Goal: Task Accomplishment & Management: Contribute content

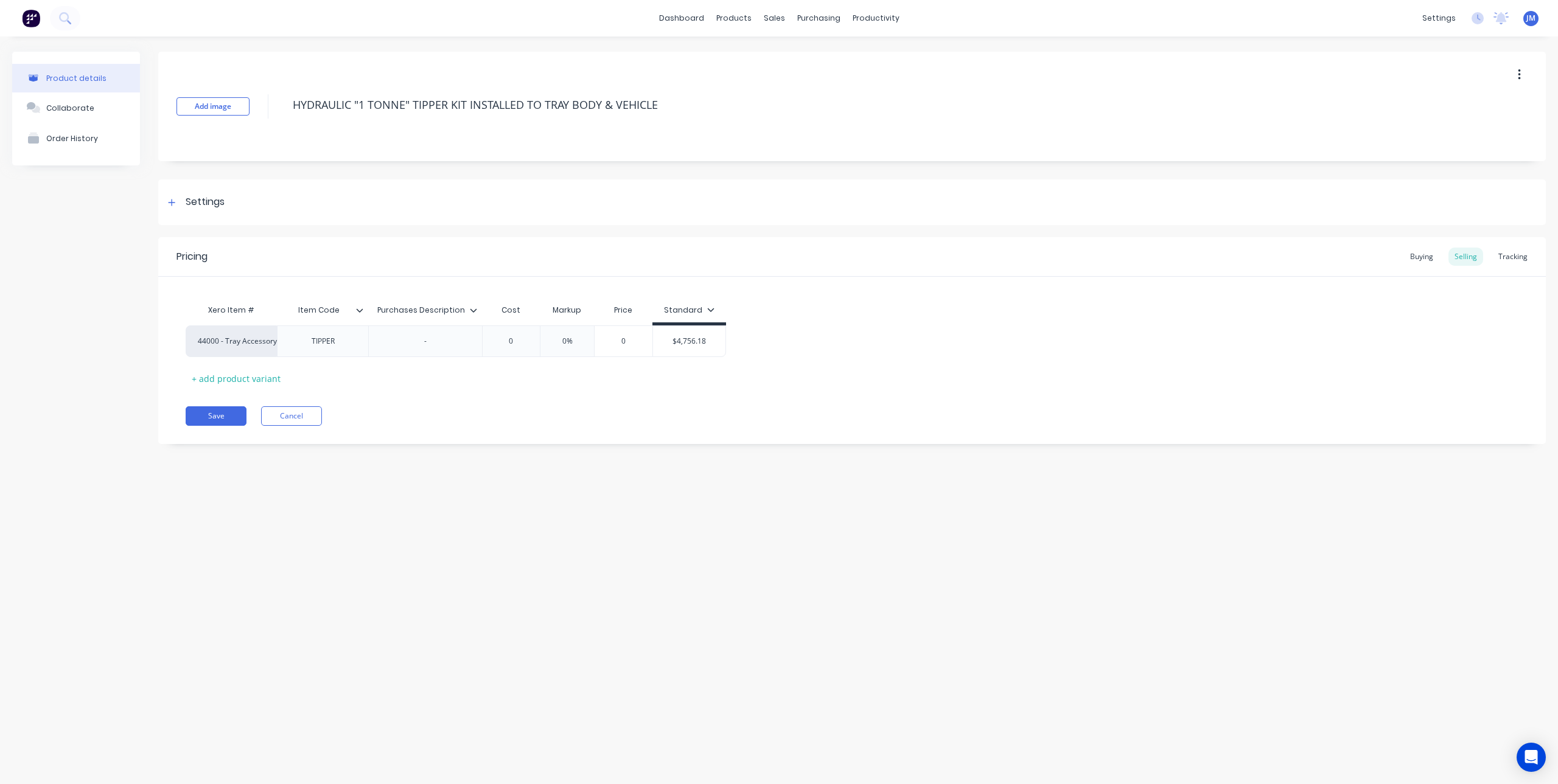
click at [626, 578] on div "Product details Collaborate Order History Add image HYDRAULIC "1 TONNE" TIPPER …" at bounding box center [779, 398] width 1558 height 724
click at [227, 417] on button "Save" at bounding box center [216, 416] width 61 height 19
type textarea "x"
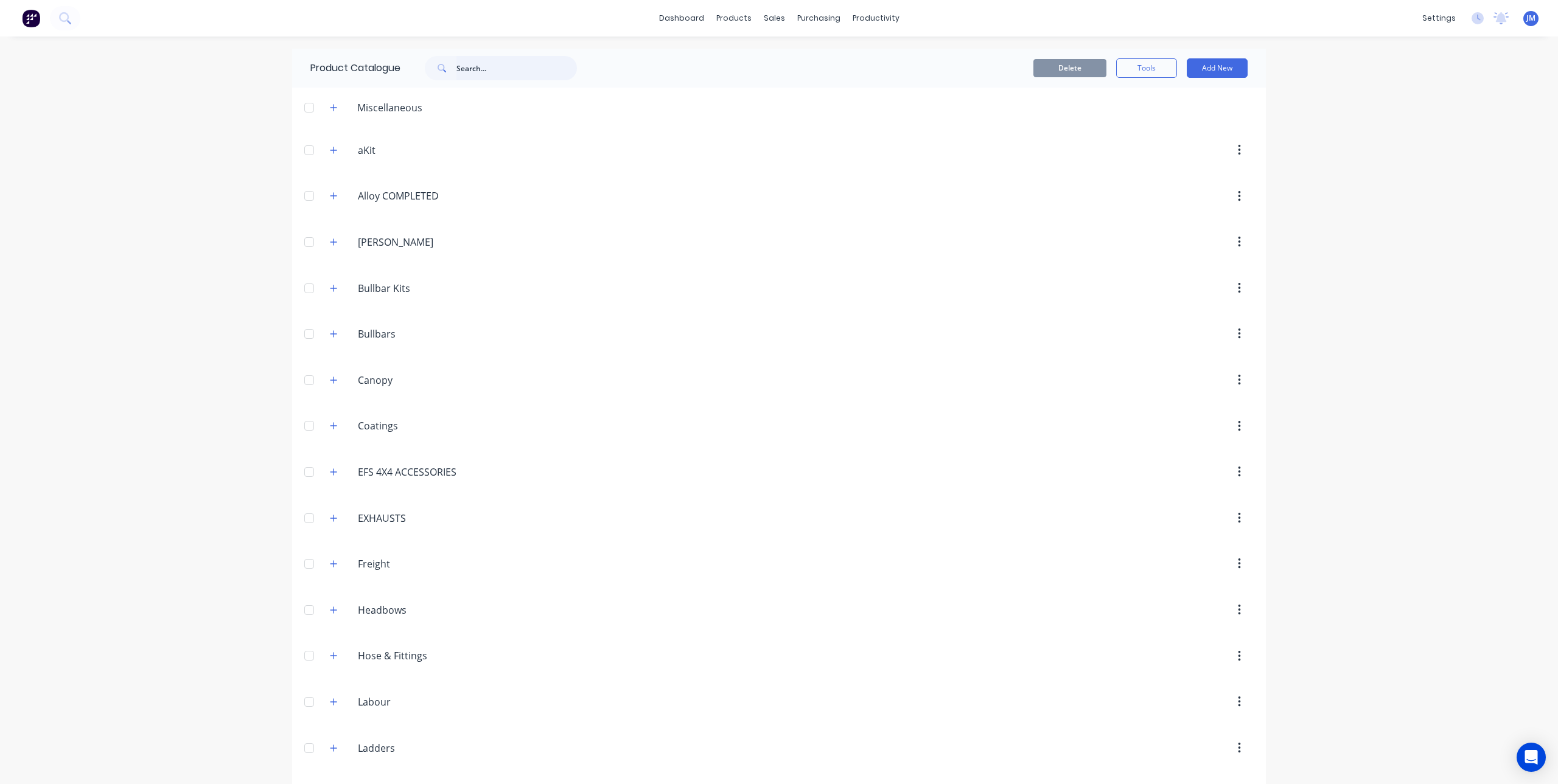
click at [493, 75] on input "text" at bounding box center [517, 68] width 121 height 24
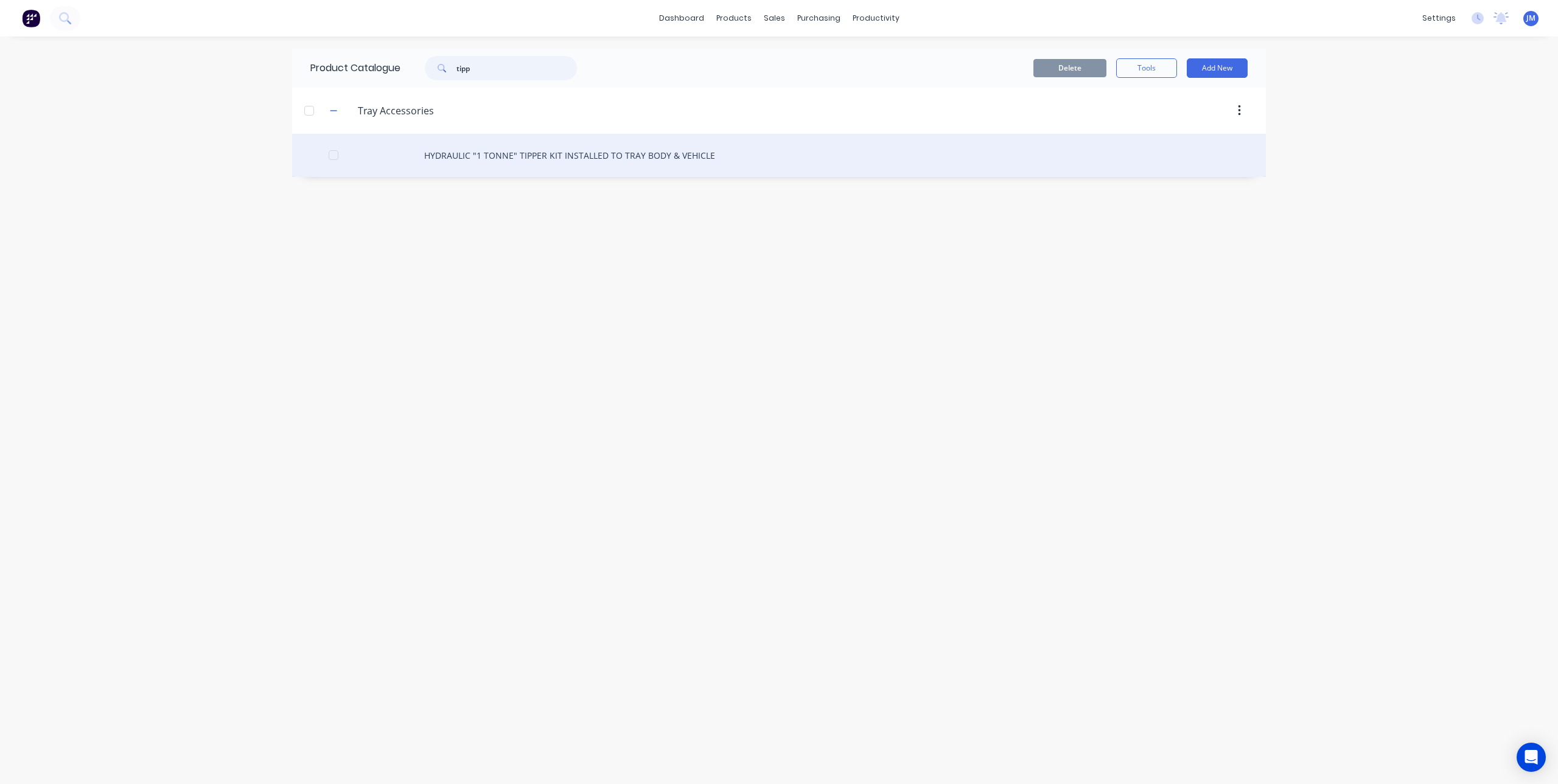
type input "tipp"
click at [480, 157] on div "HYDRAULIC "1 TONNE" TIPPER KIT INSTALLED TO TRAY BODY & VEHICLE" at bounding box center [779, 155] width 974 height 43
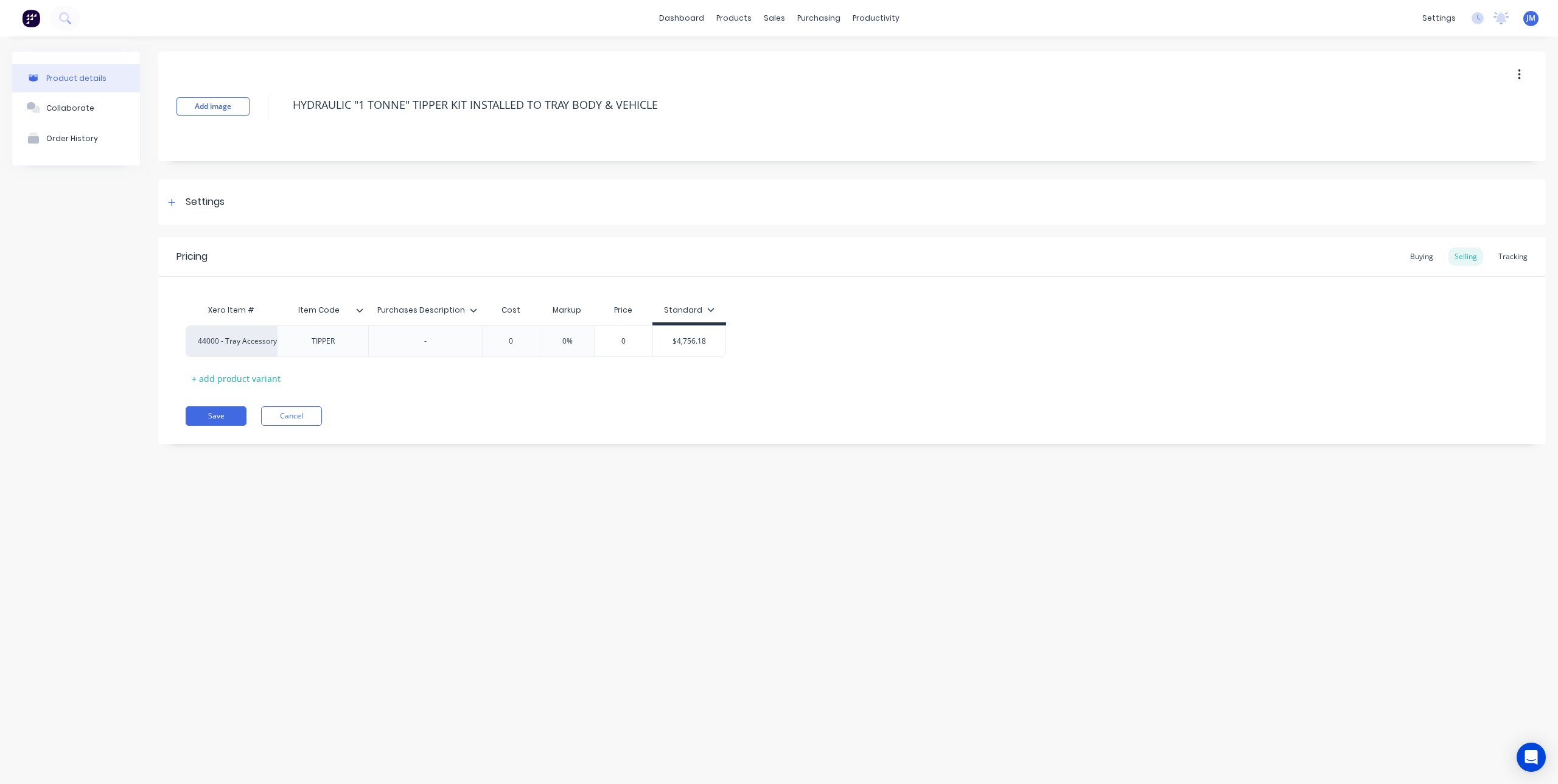
click at [553, 570] on div "Product details Collaborate Order History Add image HYDRAULIC "1 TONNE" TIPPER …" at bounding box center [779, 398] width 1558 height 724
click at [203, 410] on button "Save" at bounding box center [216, 416] width 61 height 19
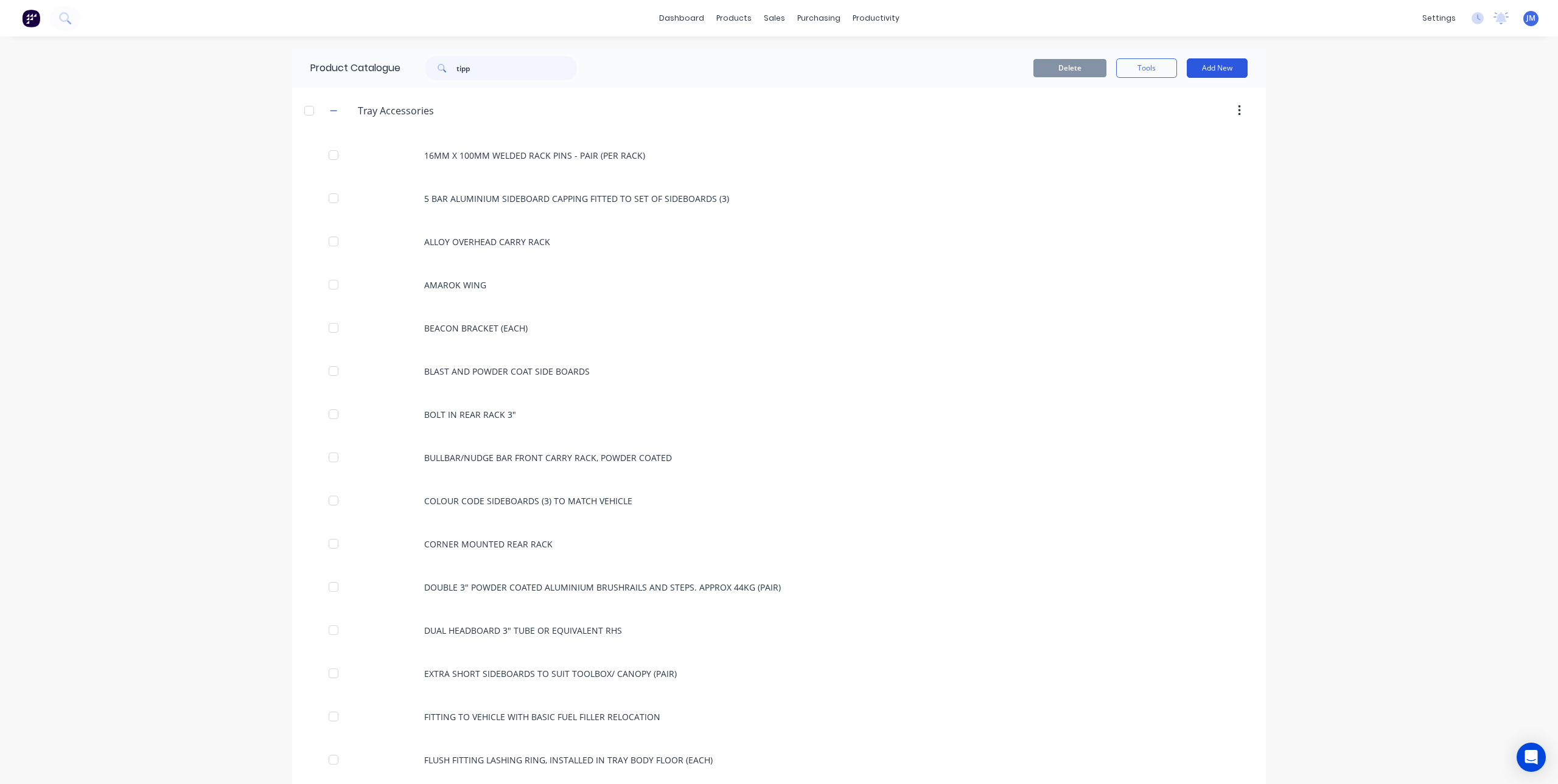
click at [1206, 65] on button "Add New" at bounding box center [1217, 68] width 61 height 19
click at [1161, 124] on div "Product" at bounding box center [1189, 124] width 94 height 17
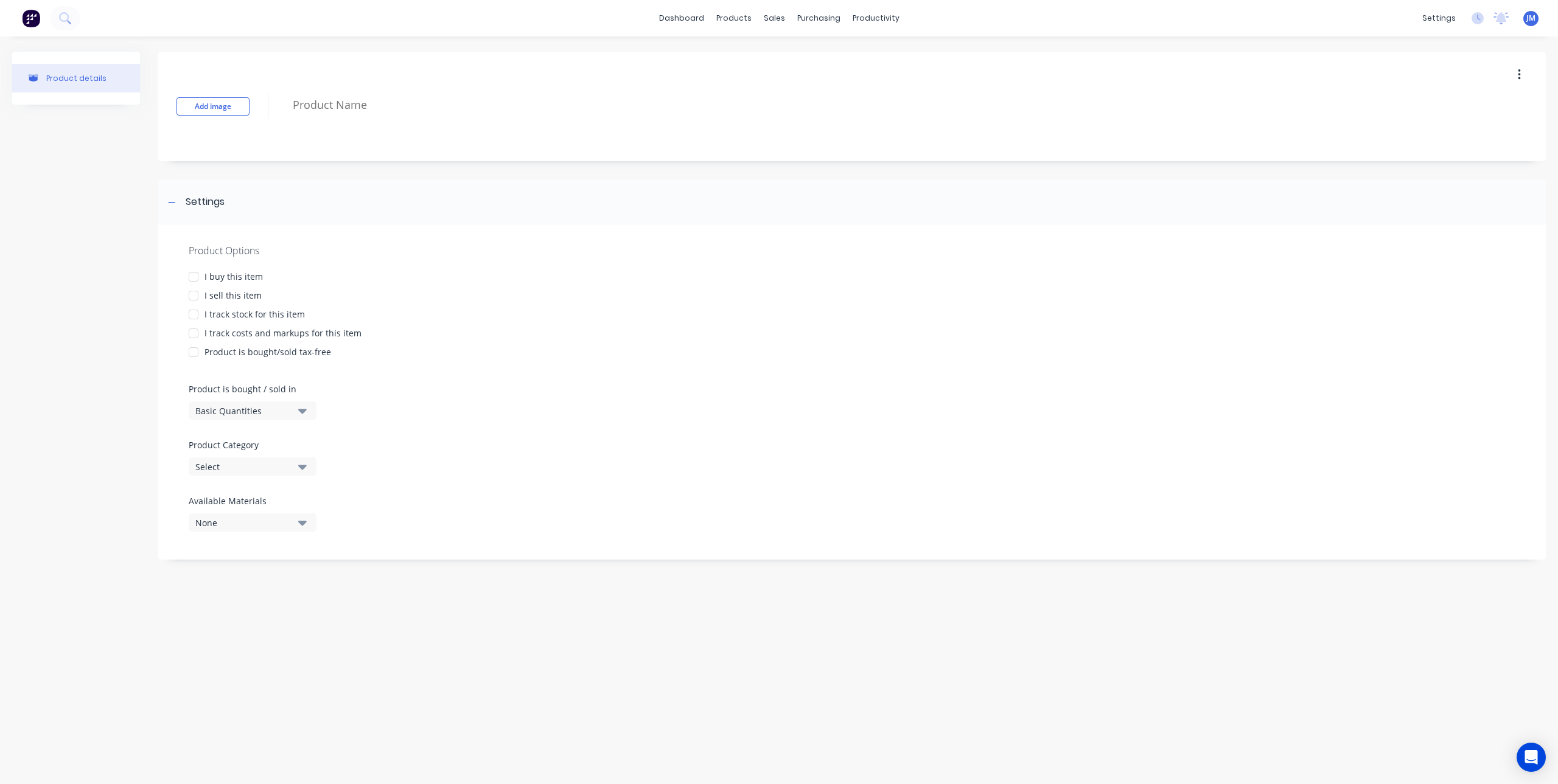
click at [193, 295] on div at bounding box center [193, 295] width 24 height 24
click at [240, 467] on div "Select" at bounding box center [244, 467] width 98 height 13
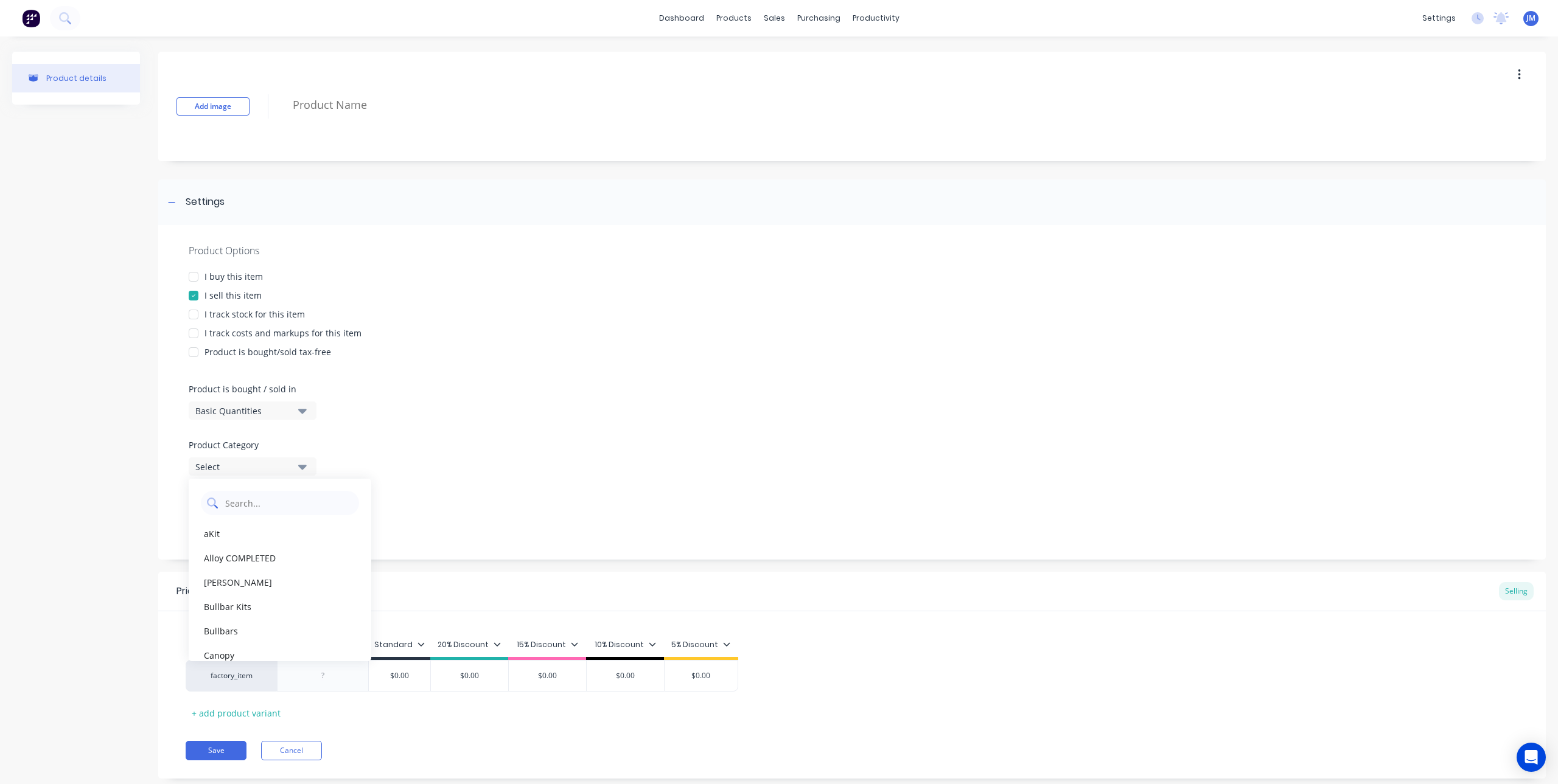
click at [248, 508] on Category "text" at bounding box center [288, 503] width 129 height 24
type Category "tr"
click at [266, 540] on div "Tray Accessories" at bounding box center [280, 533] width 183 height 24
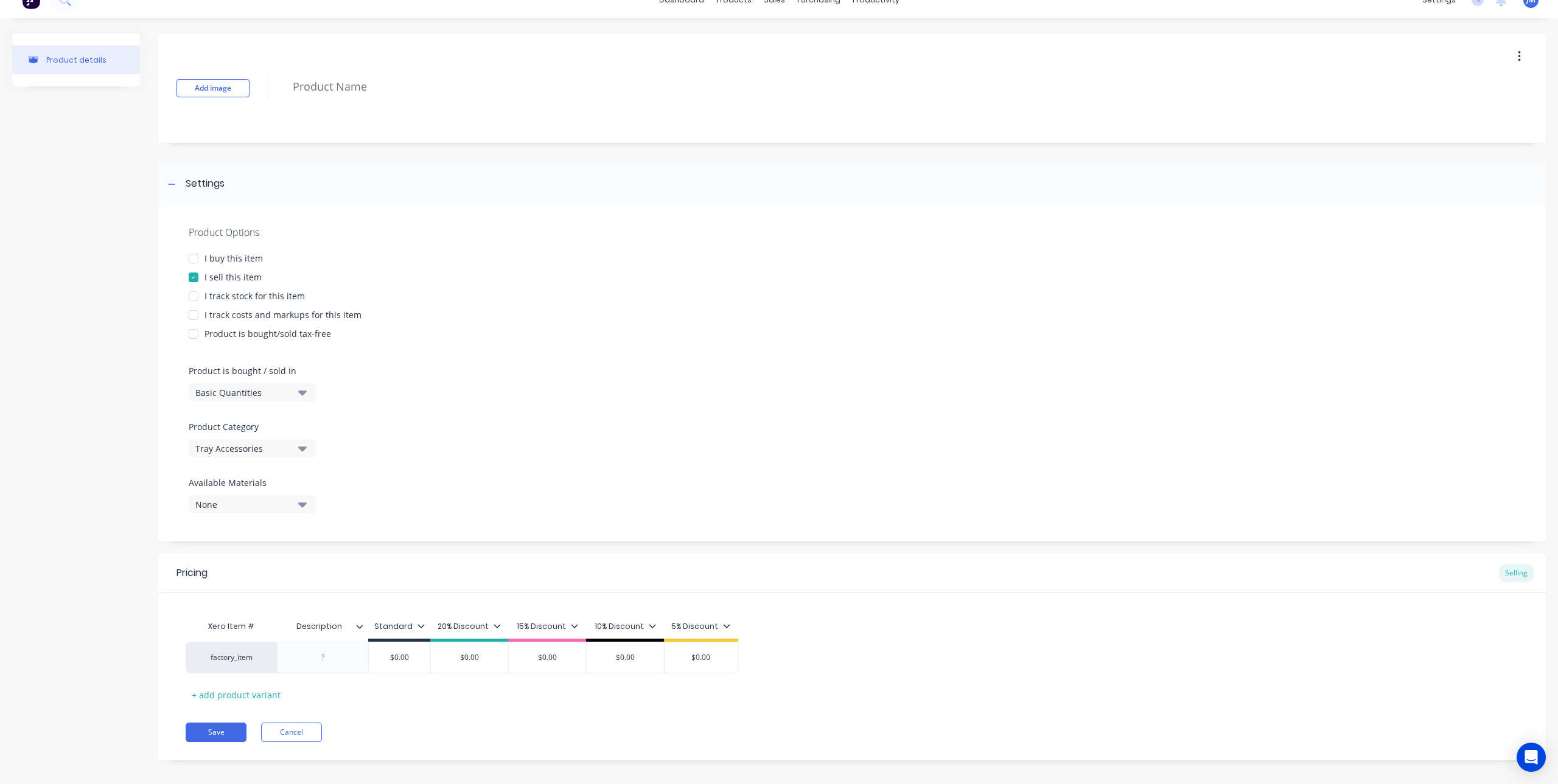
scroll to position [28, 0]
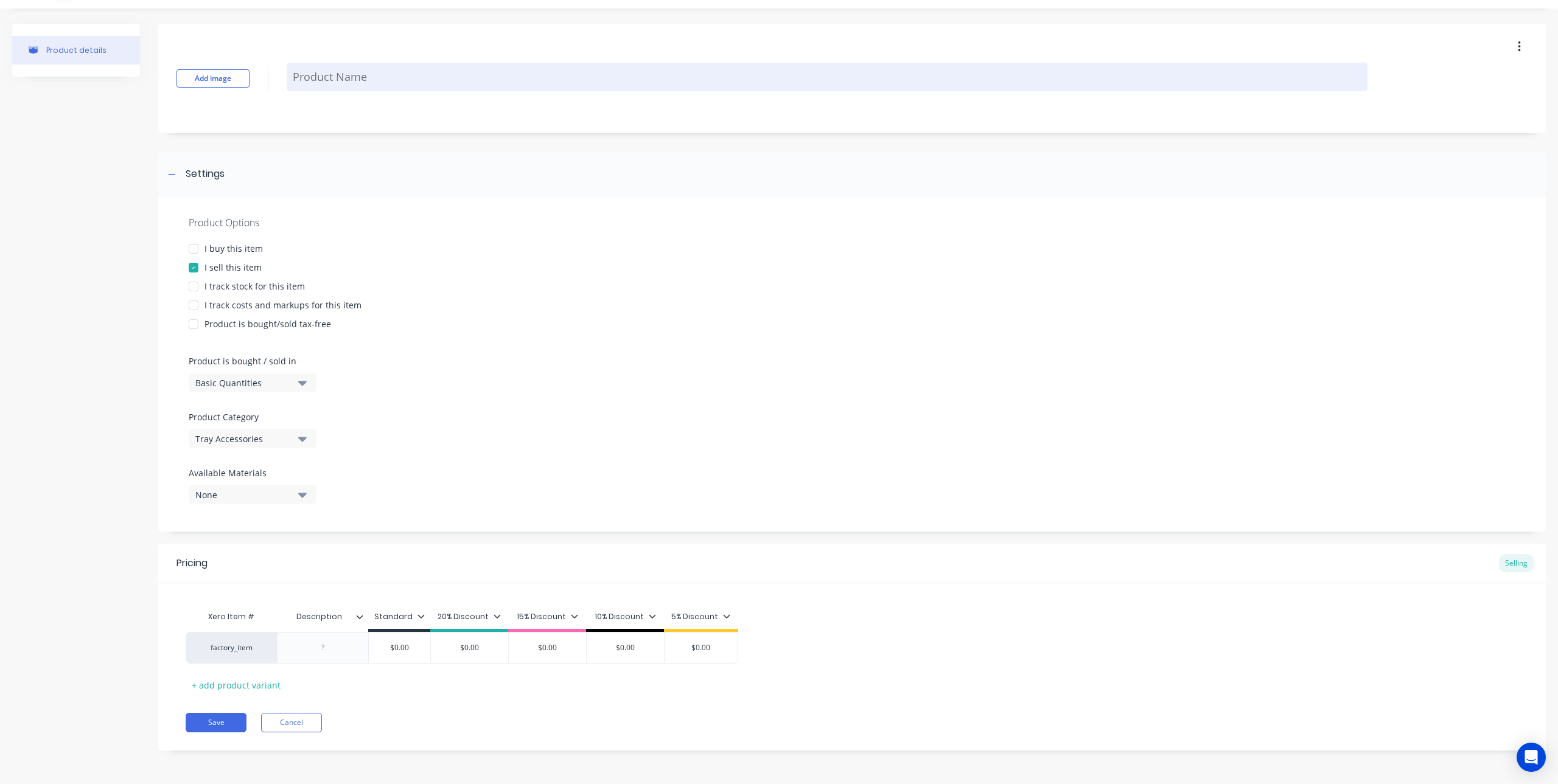
click at [337, 80] on textarea at bounding box center [827, 77] width 1081 height 29
click at [388, 74] on textarea at bounding box center [827, 77] width 1081 height 29
paste textarea "MOUNTING OF UNDERTRAY TOOLBOX TO TIPPER SUBFRAME (EACH)"
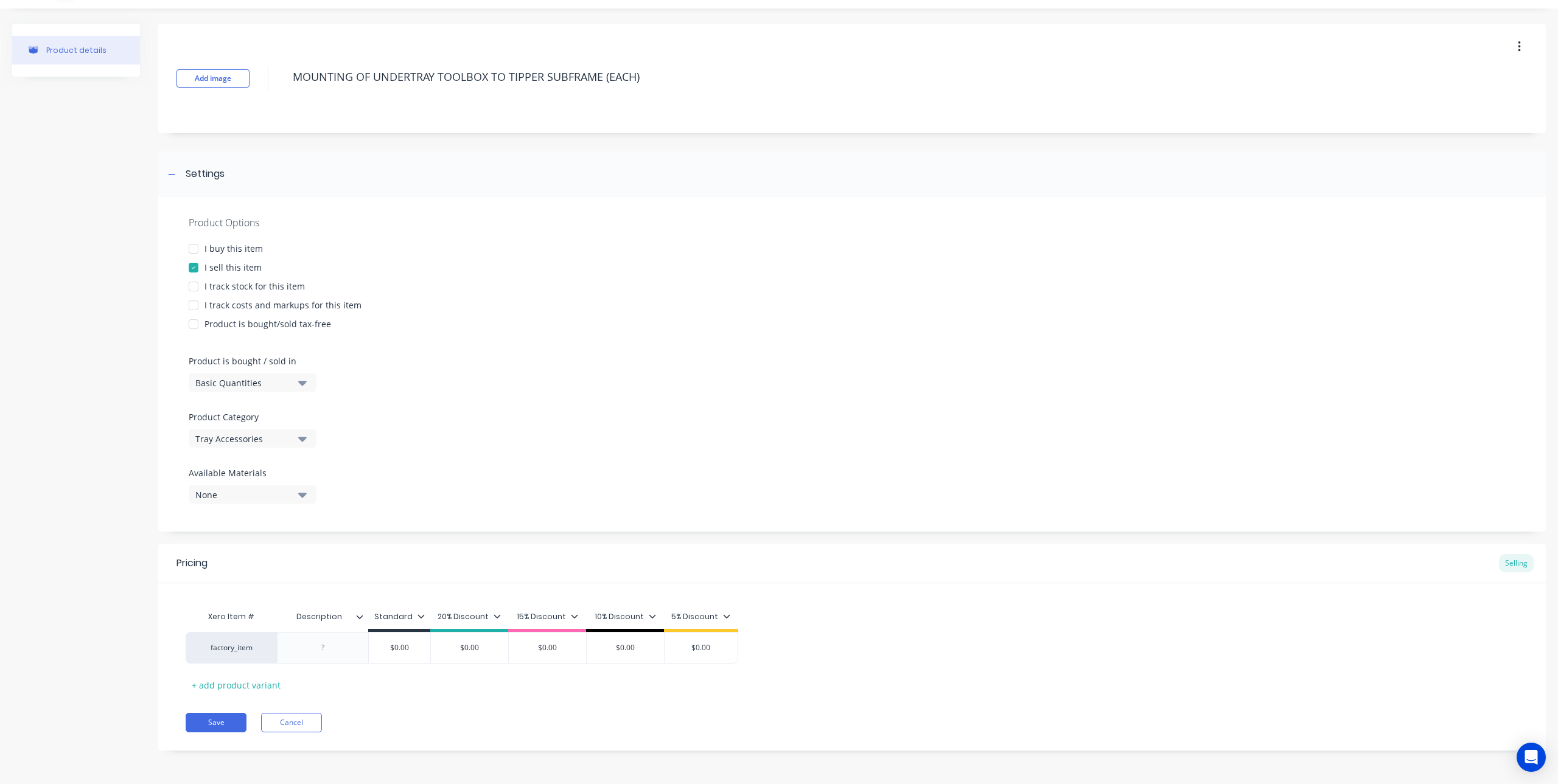
type textarea "MOUNTING OF UNDERTRAY TOOLBOX TO TIPPER SUBFRAME (EACH)"
click at [720, 616] on div "5% Discount" at bounding box center [700, 617] width 59 height 11
click at [647, 513] on div at bounding box center [644, 513] width 24 height 24
click at [647, 535] on div at bounding box center [644, 537] width 24 height 24
click at [643, 560] on div at bounding box center [644, 561] width 24 height 24
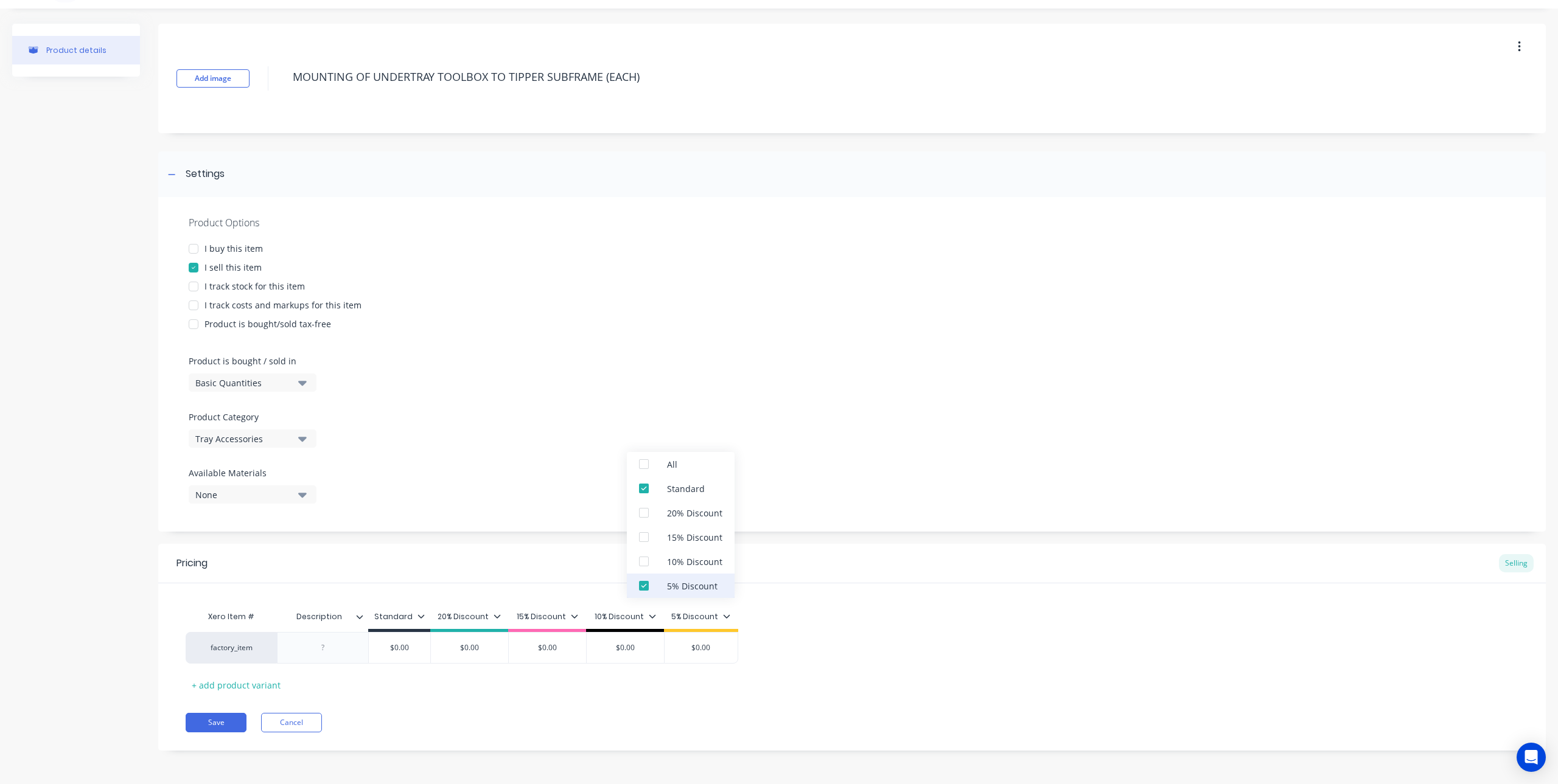
click at [644, 580] on div at bounding box center [644, 586] width 24 height 24
click at [877, 618] on div "Xero Item # Description Standard 20% Discount 15% Discount 10% Discount 5% Disc…" at bounding box center [852, 650] width 1333 height 90
click at [335, 651] on div at bounding box center [323, 647] width 61 height 16
click at [426, 648] on input "$0.00" at bounding box center [400, 648] width 61 height 11
drag, startPoint x: 428, startPoint y: 649, endPoint x: 385, endPoint y: 655, distance: 43.4
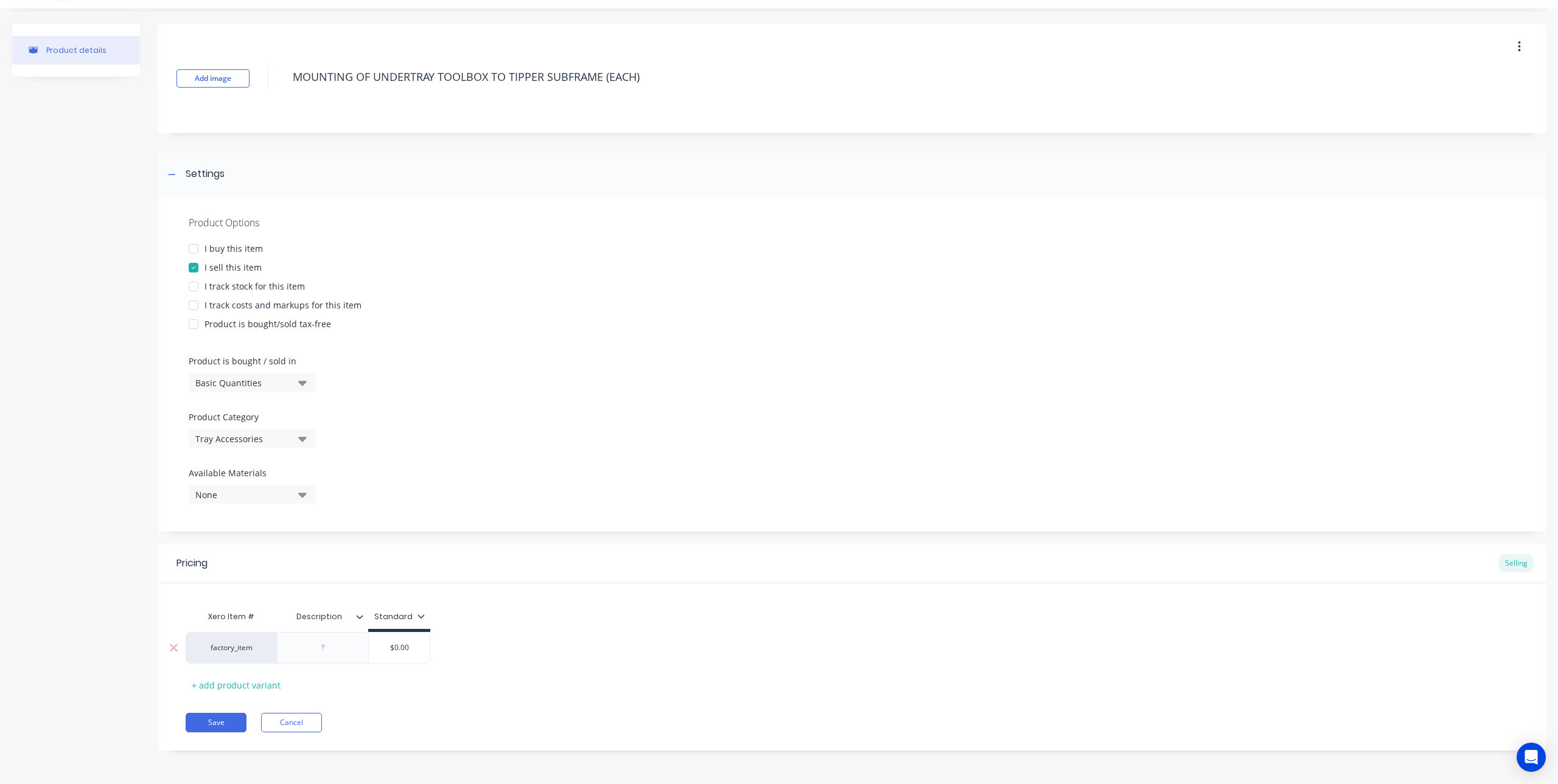
click at [385, 655] on div "$0.00 $0.00" at bounding box center [400, 648] width 61 height 30
type input "190.9091"
click at [227, 723] on button "Save" at bounding box center [216, 722] width 61 height 19
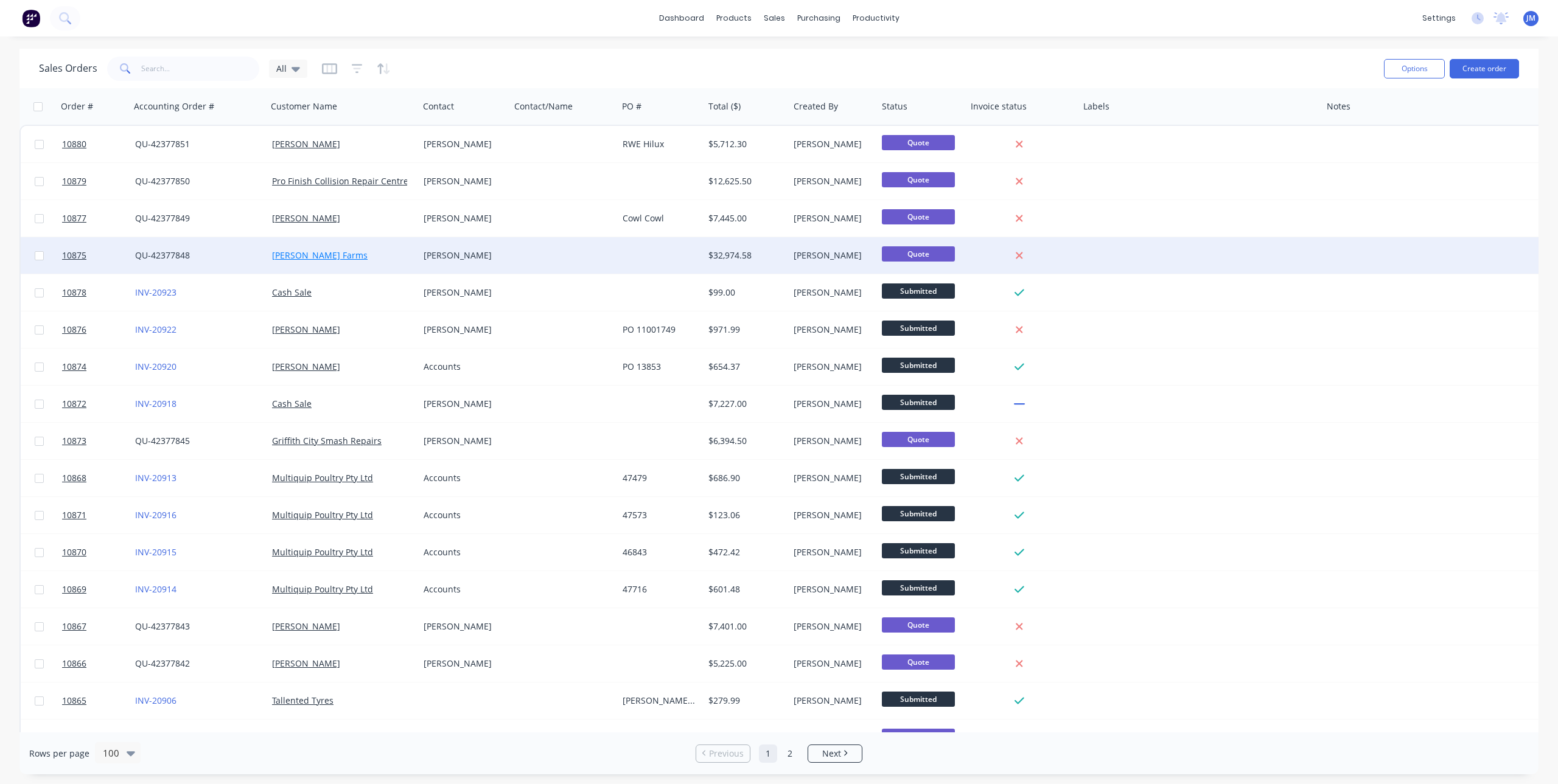
click at [315, 253] on link "[PERSON_NAME] Farms" at bounding box center [320, 255] width 96 height 12
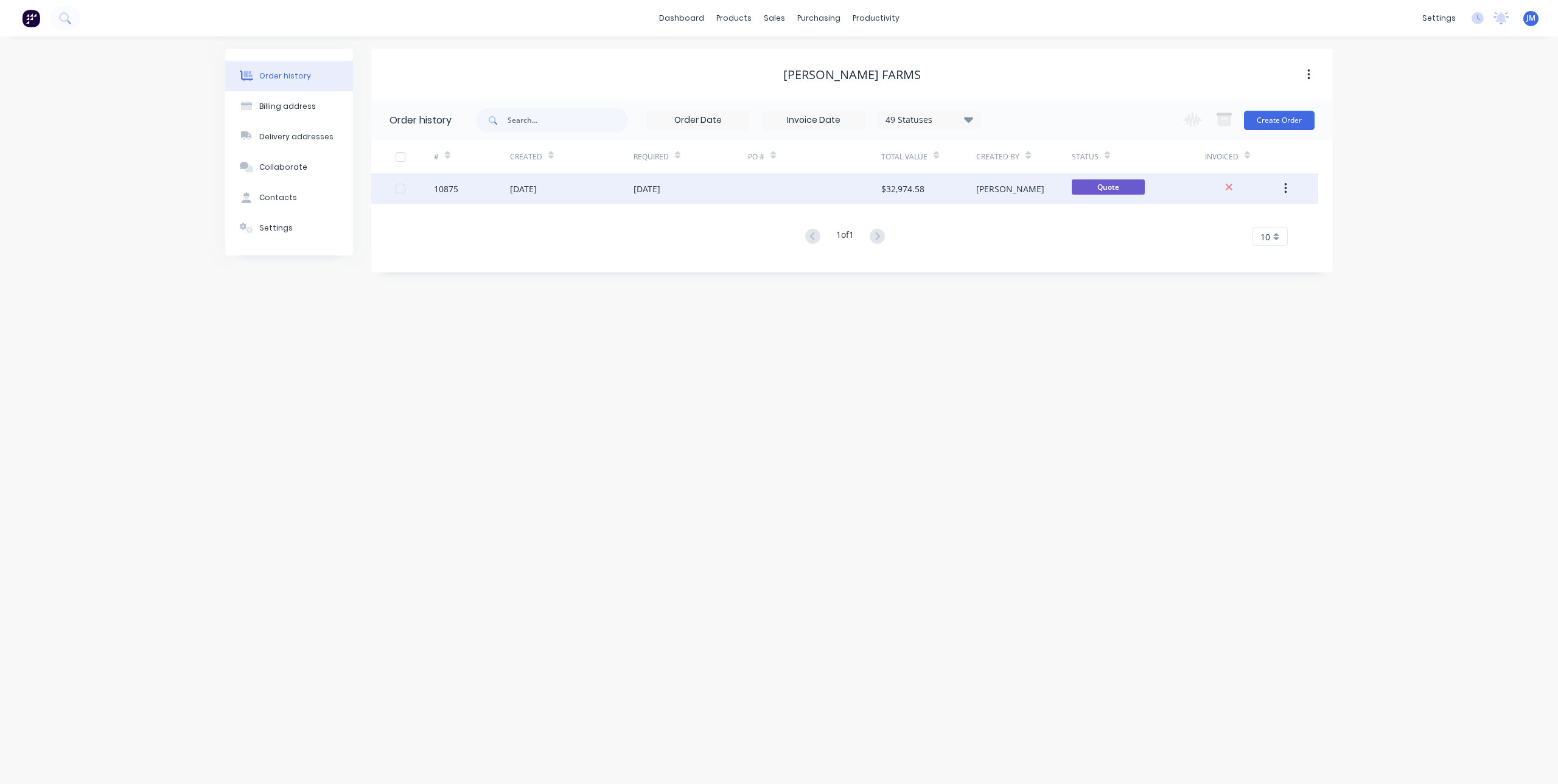
click at [612, 188] on div "[DATE]" at bounding box center [572, 188] width 124 height 30
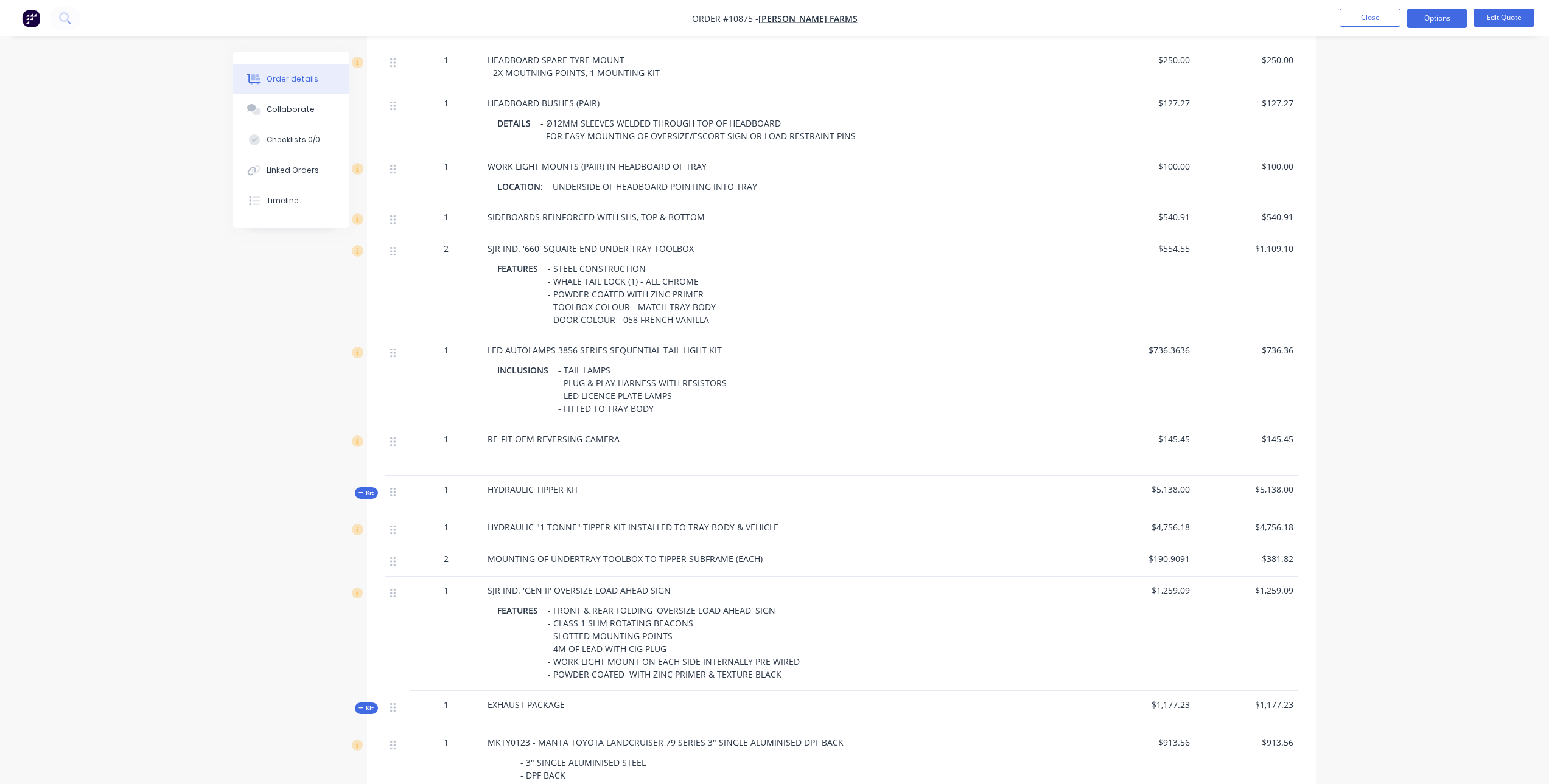
scroll to position [1521, 0]
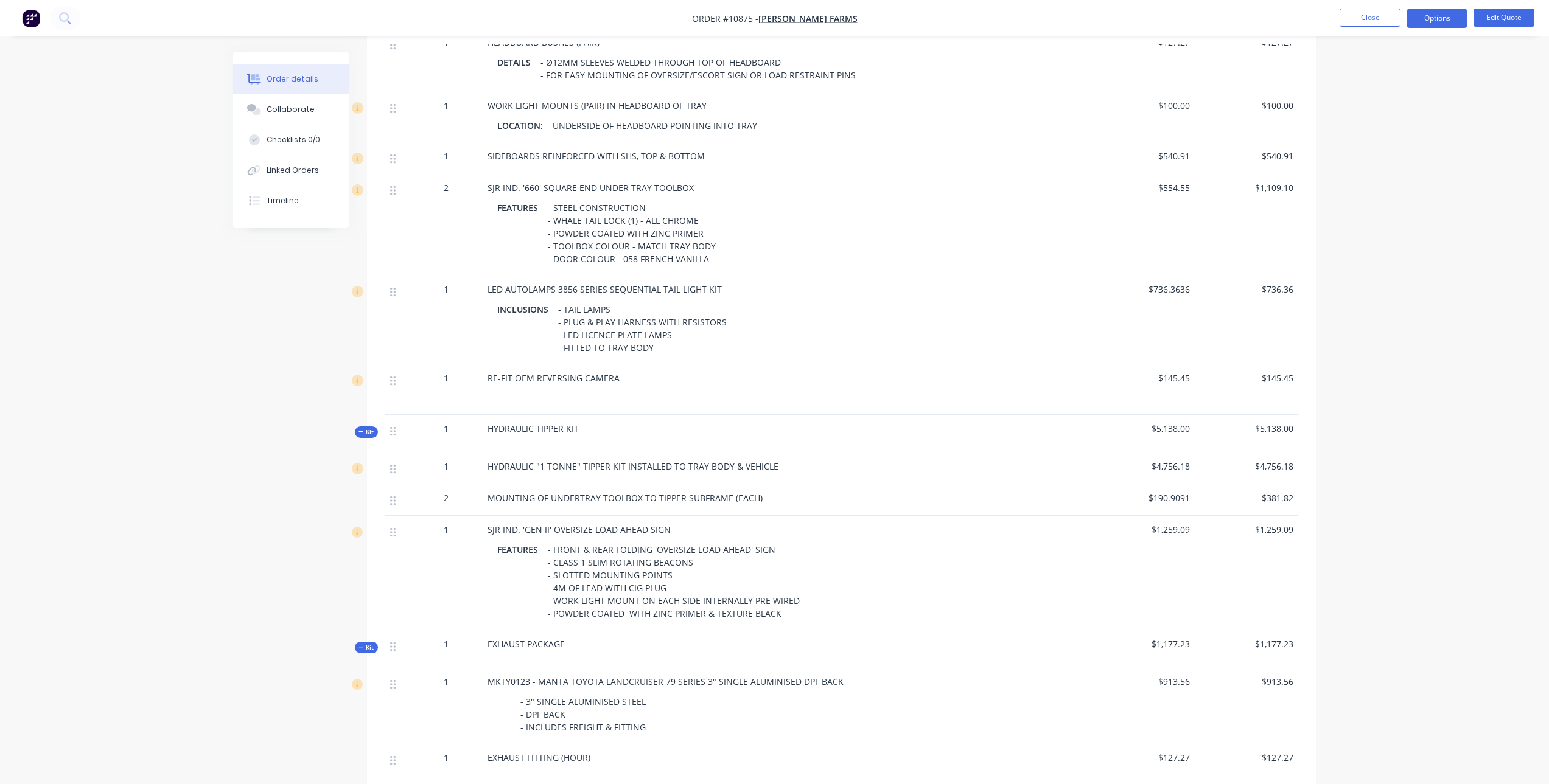
click at [711, 493] on span "MOUNTING OF UNDERTRAY TOOLBOX TO TIPPER SUBFRAME (EACH)" at bounding box center [625, 498] width 275 height 12
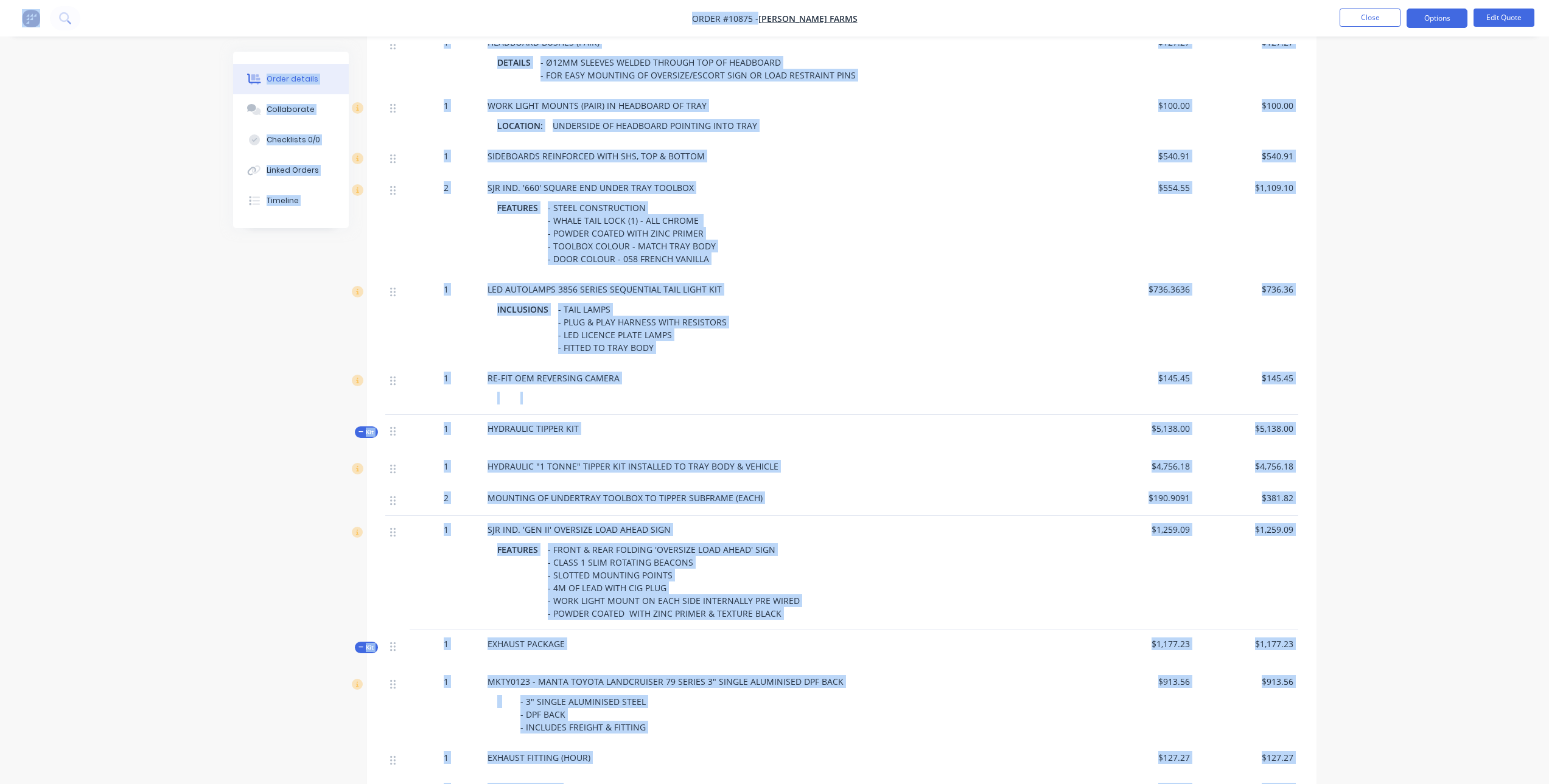
click at [759, 498] on div "MOUNTING OF UNDERTRAY TOOLBOX TO TIPPER SUBFRAME (EACH)" at bounding box center [787, 498] width 599 height 13
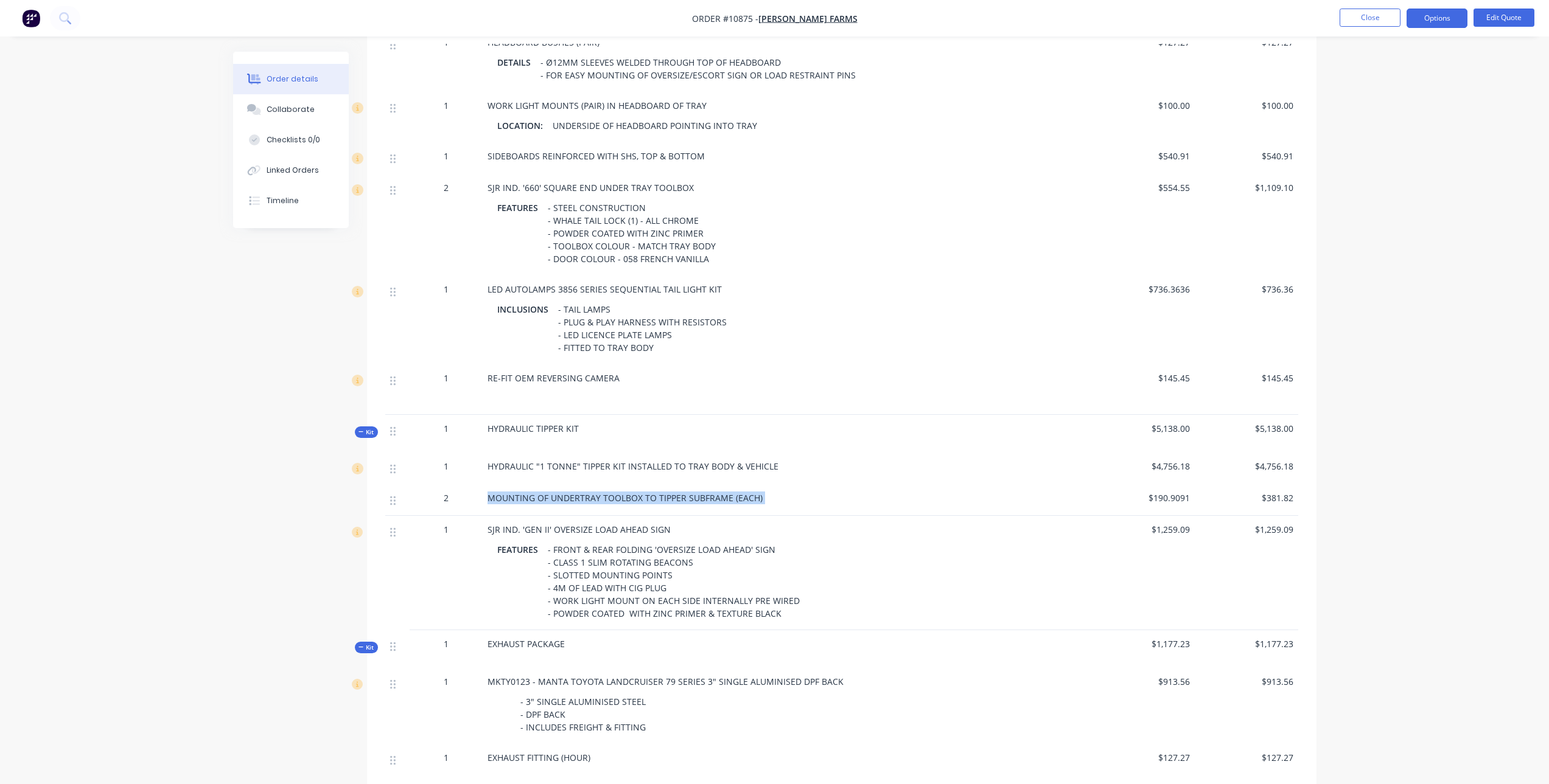
drag, startPoint x: 759, startPoint y: 498, endPoint x: 518, endPoint y: 500, distance: 241.0
click at [518, 500] on div "MOUNTING OF UNDERTRAY TOOLBOX TO TIPPER SUBFRAME (EACH)" at bounding box center [787, 498] width 599 height 13
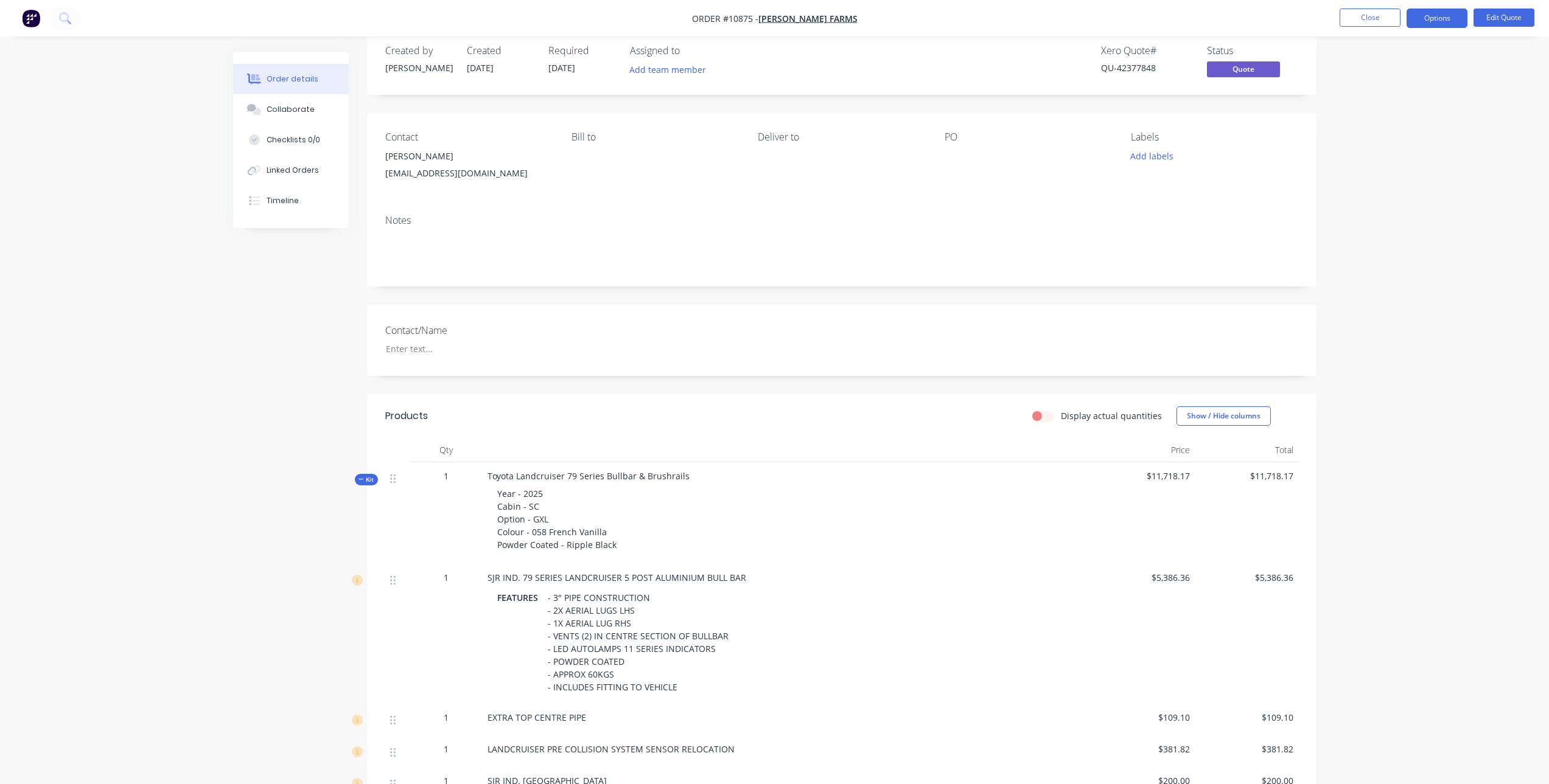
scroll to position [0, 0]
